Goal: Task Accomplishment & Management: Manage account settings

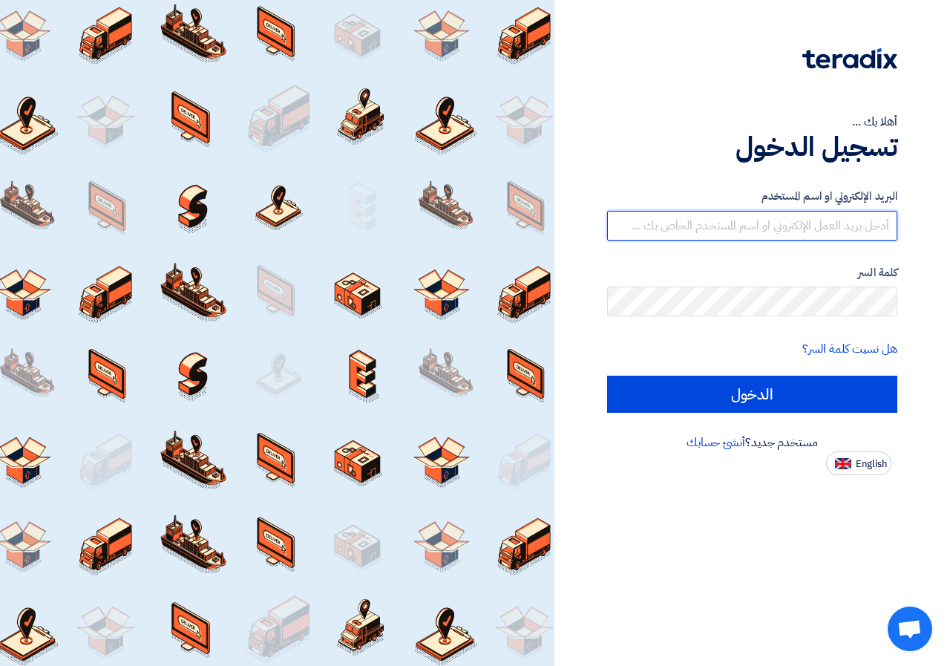
click at [830, 217] on input "text" at bounding box center [752, 226] width 290 height 30
type input "ا"
type input "[EMAIL_ADDRESS][DOMAIN_NAME]"
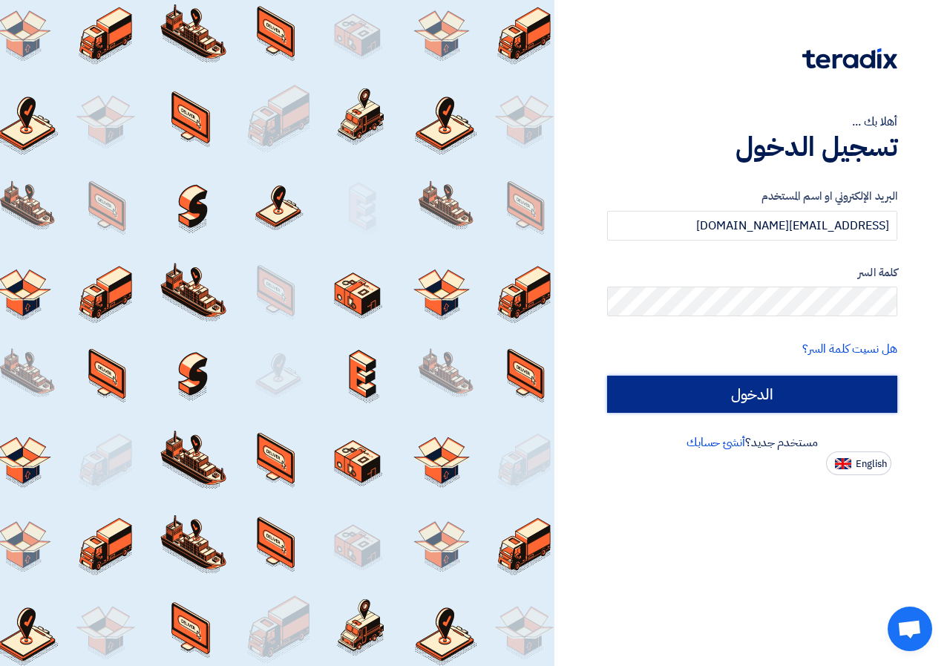
click at [812, 399] on input "الدخول" at bounding box center [752, 394] width 290 height 37
type input "Sign in"
